Goal: Transaction & Acquisition: Purchase product/service

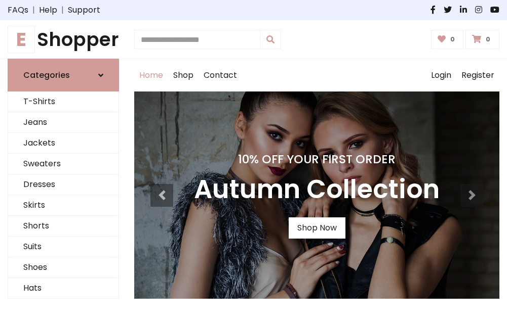
click at [253, 162] on h4 "10% Off Your First Order" at bounding box center [316, 159] width 245 height 14
click at [316, 228] on link "Shop Now" at bounding box center [317, 228] width 57 height 21
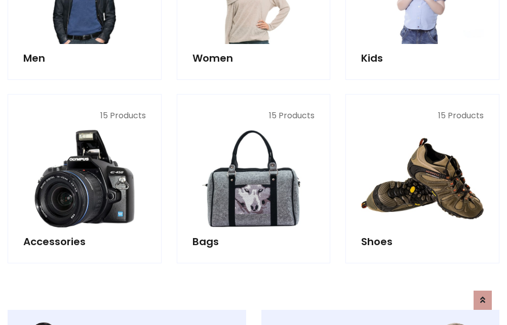
scroll to position [1009, 0]
